Goal: Information Seeking & Learning: Understand process/instructions

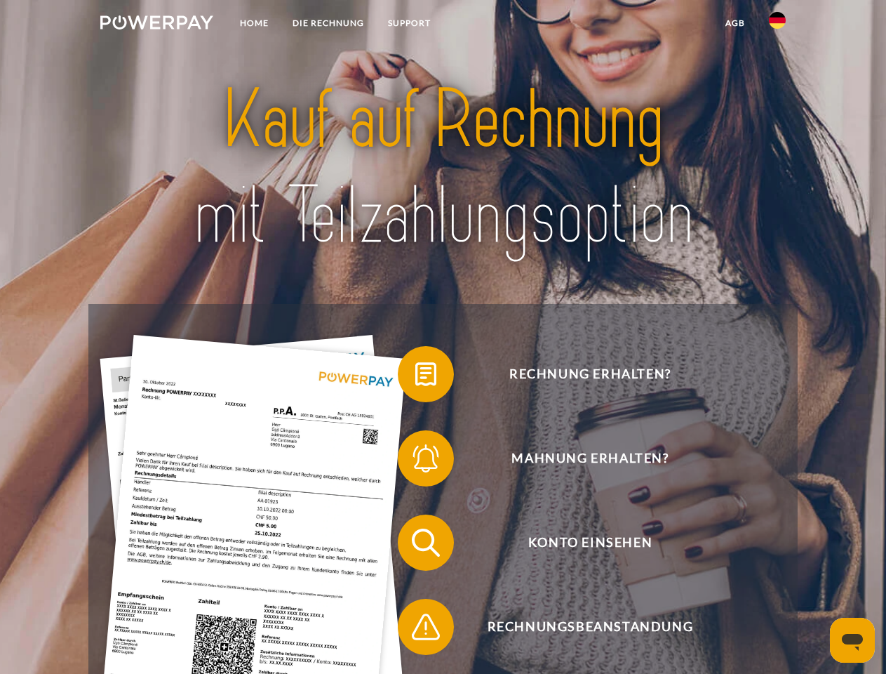
click at [156, 25] on img at bounding box center [156, 22] width 113 height 14
click at [778, 25] on img at bounding box center [777, 20] width 17 height 17
click at [735, 23] on link "agb" at bounding box center [736, 23] width 44 height 25
click at [415, 377] on span at bounding box center [405, 374] width 70 height 70
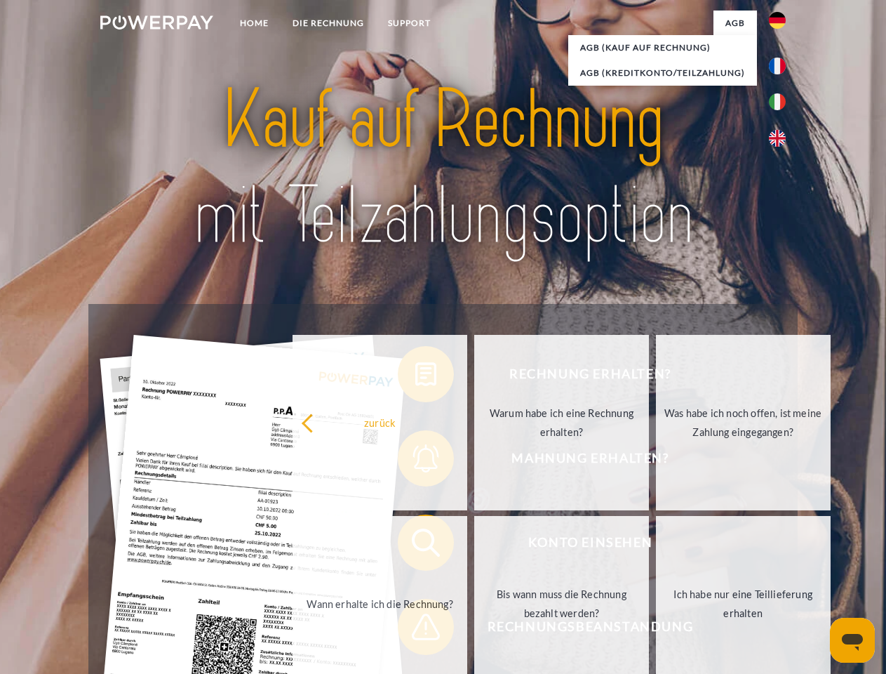
click at [415, 461] on div "Rechnung erhalten? Mahnung erhalten? Konto einsehen" at bounding box center [442, 584] width 709 height 561
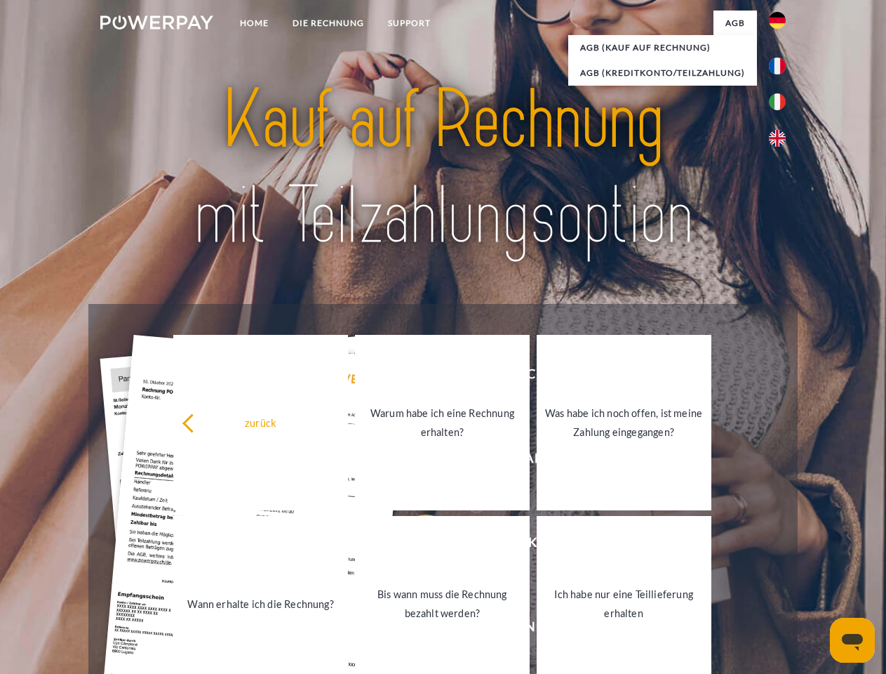
click at [415, 545] on link "Bis wann muss die Rechnung bezahlt werden?" at bounding box center [442, 603] width 175 height 175
click at [415, 629] on span at bounding box center [405, 627] width 70 height 70
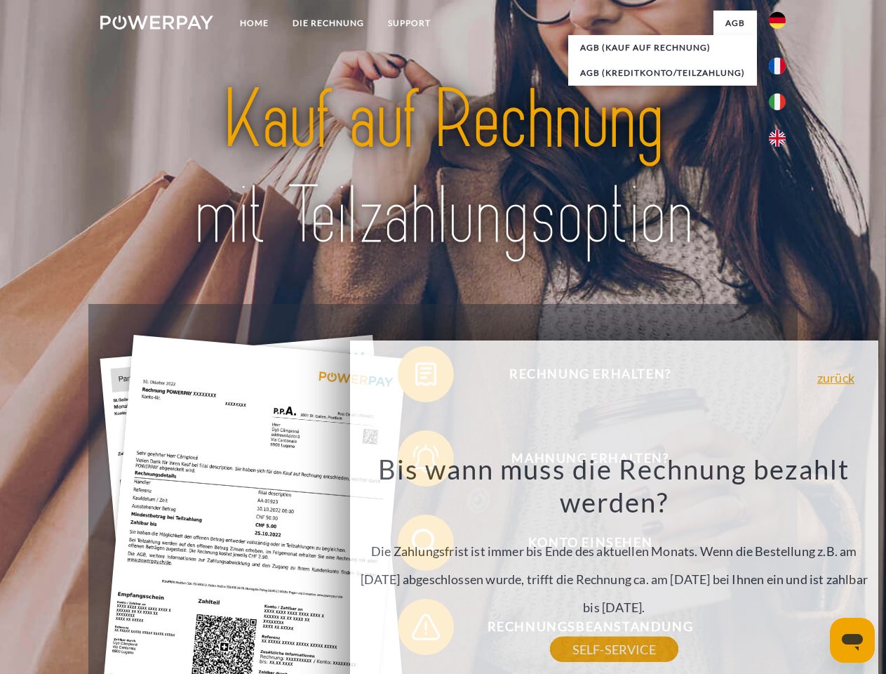
click at [853, 640] on icon "Messaging-Fenster öffnen" at bounding box center [852, 642] width 21 height 17
